Goal: Book appointment/travel/reservation

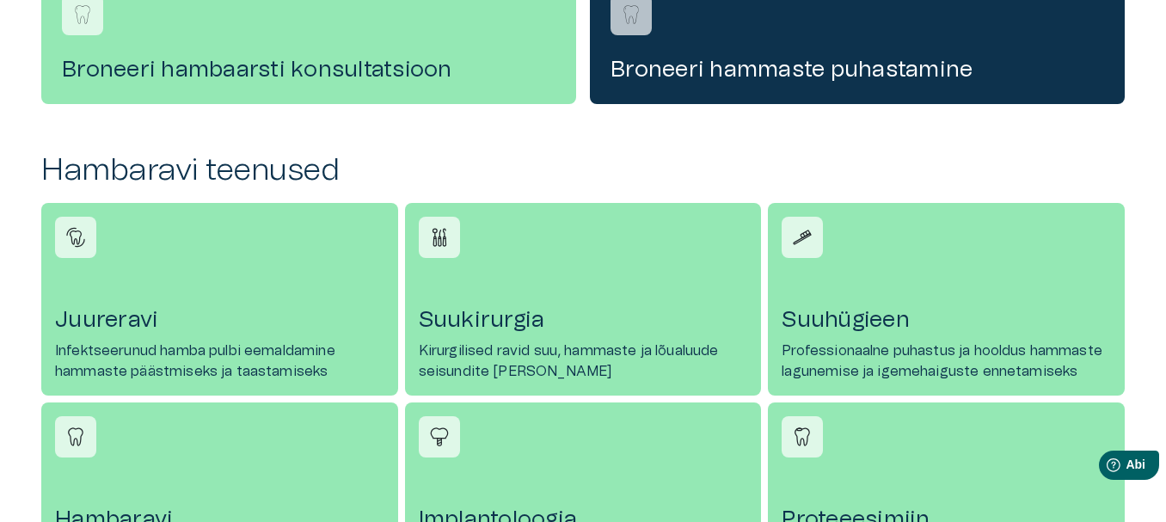
scroll to position [602, 0]
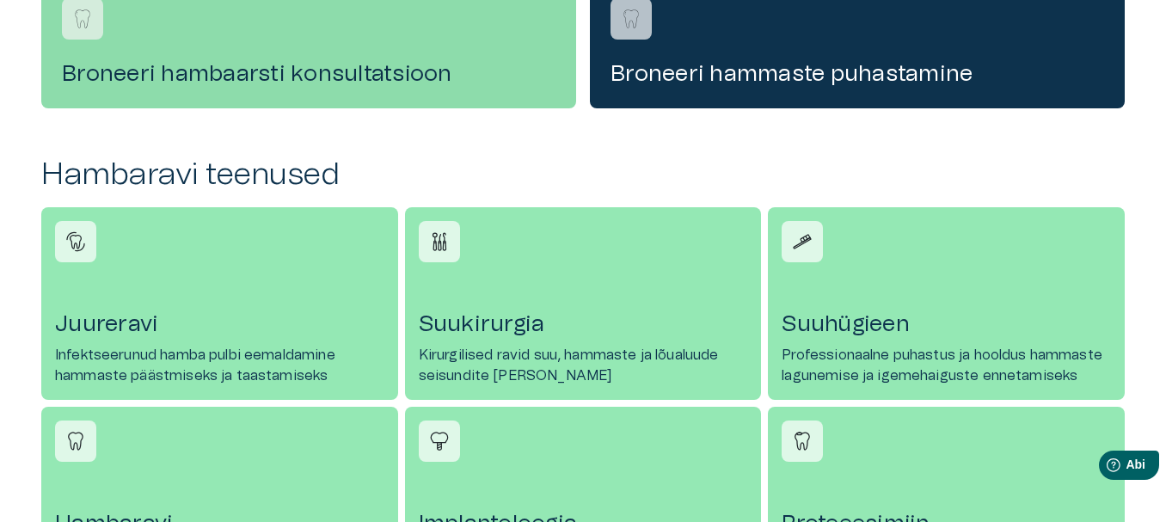
click at [224, 71] on font "Broneeri hambaarsti konsultatsioon" at bounding box center [257, 74] width 390 height 22
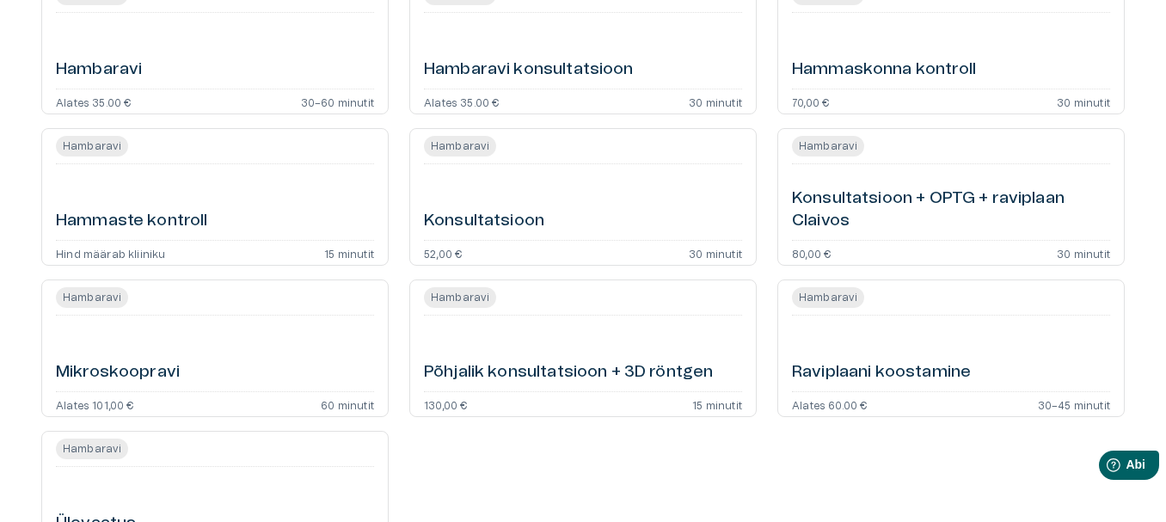
scroll to position [323, 0]
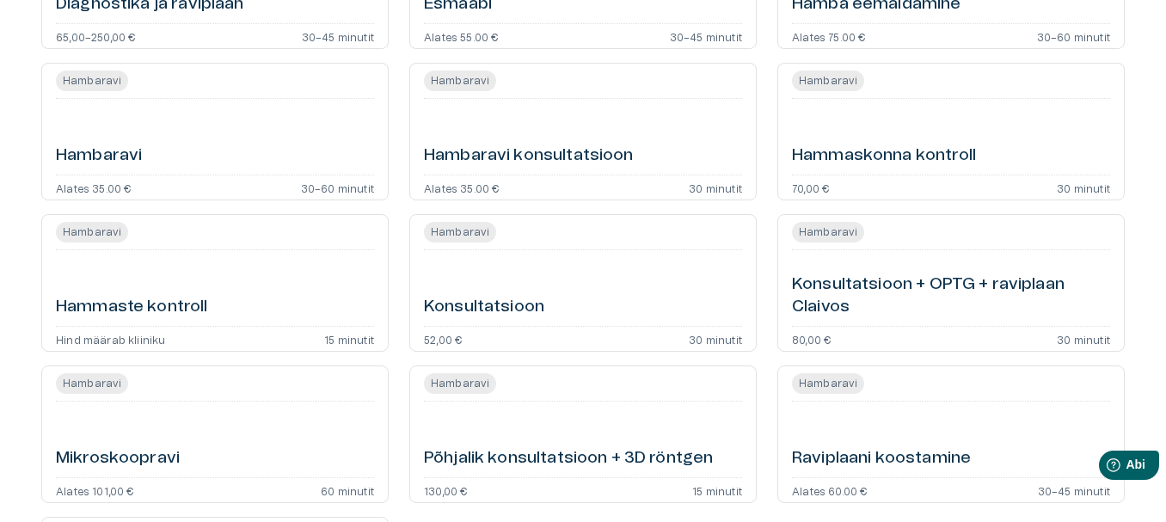
click at [532, 153] on font "Hambaravi konsultatsioon" at bounding box center [529, 155] width 210 height 16
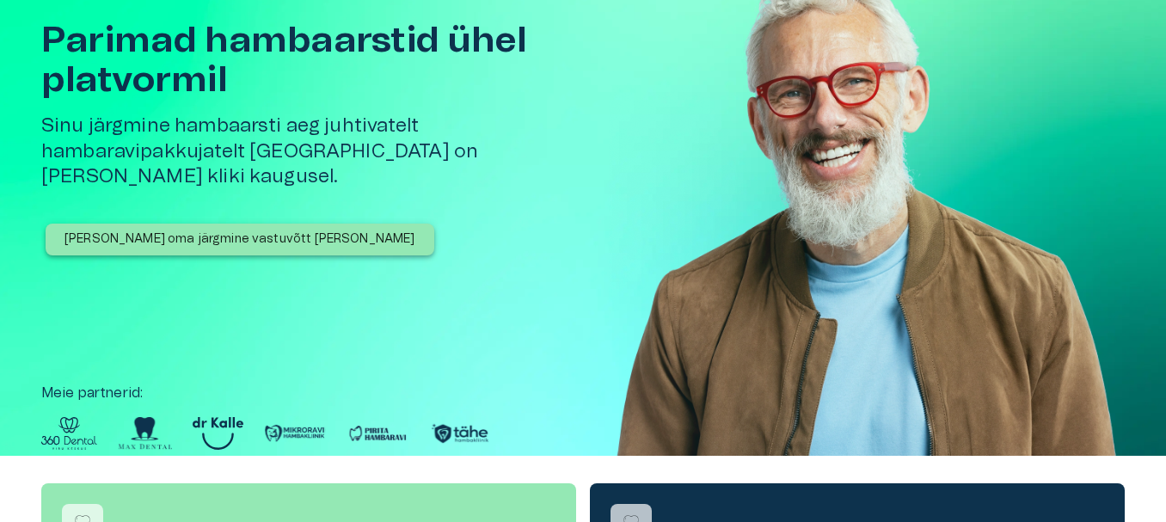
scroll to position [86, 0]
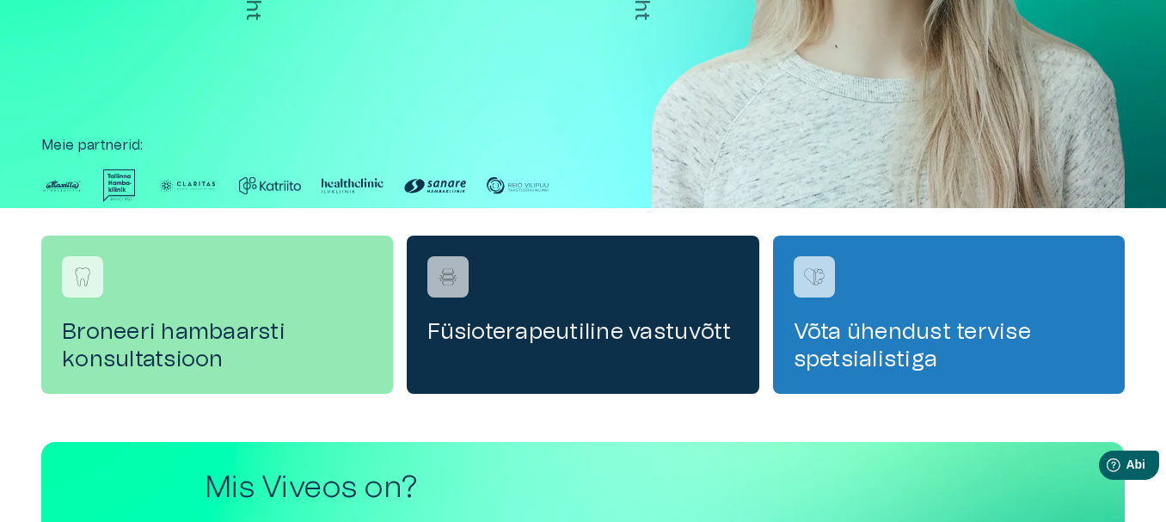
click at [522, 332] on font "Füsioterapeutiline vastuvõtt" at bounding box center [579, 332] width 304 height 22
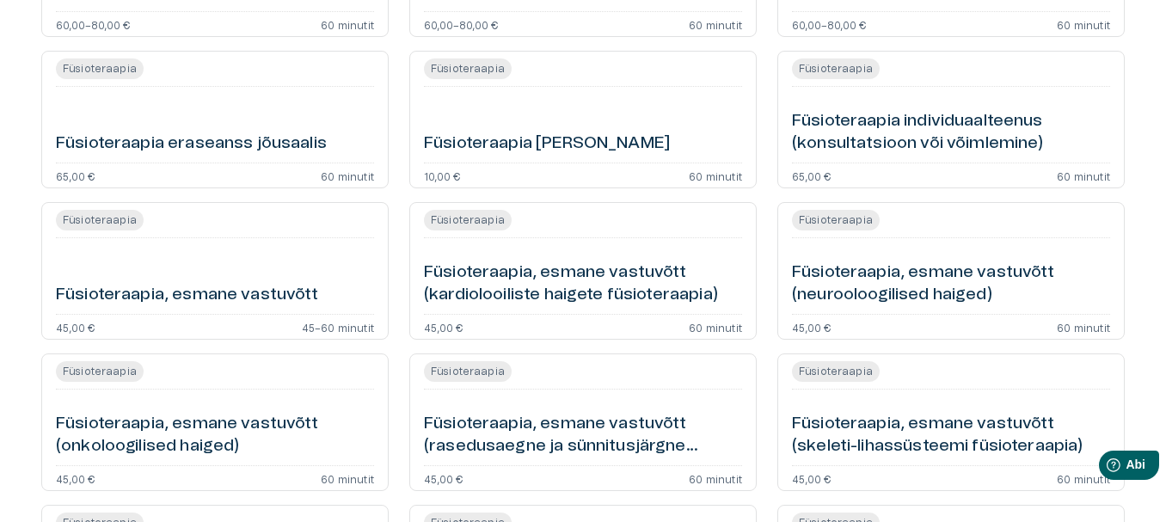
scroll to position [516, 0]
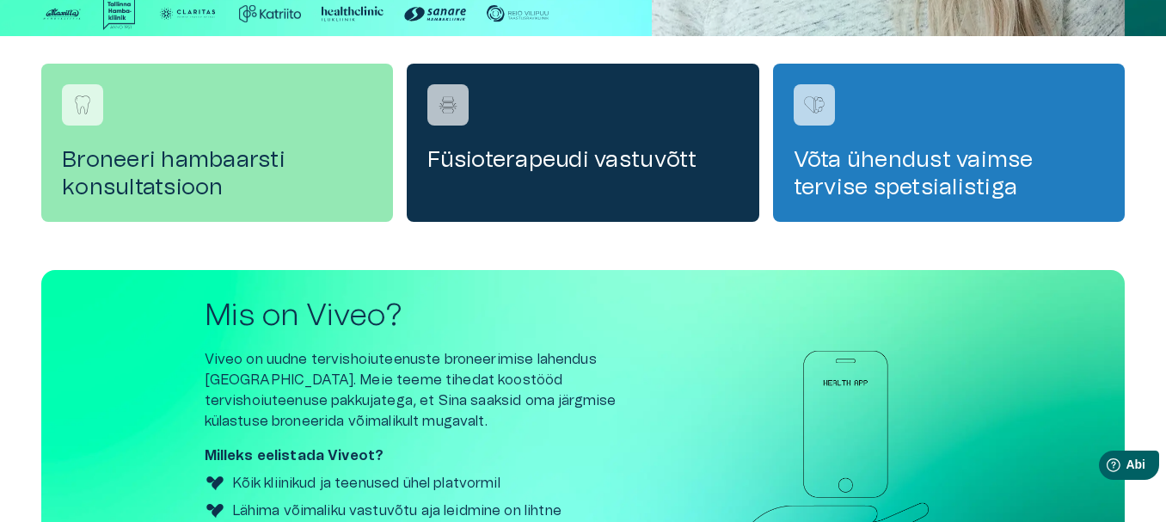
scroll to position [344, 0]
